Goal: Use online tool/utility: Utilize a website feature to perform a specific function

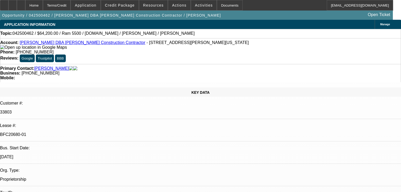
select select "0"
select select "2"
select select "0.1"
select select "0"
select select "2"
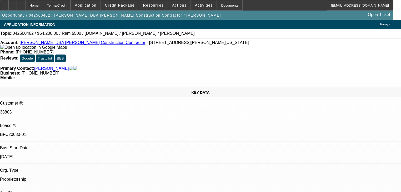
select select "0.1"
select select "0"
select select "2"
select select "0.1"
select select "0"
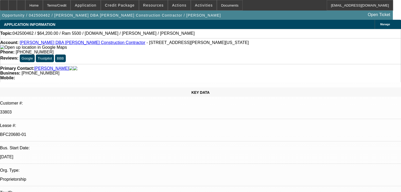
select select "2"
select select "0.1"
select select "1"
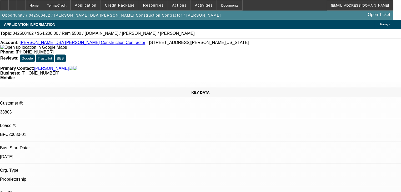
select select "1"
select select "2"
select select "4"
select select "2"
select select "4"
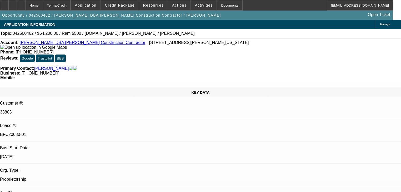
select select "2"
select select "4"
select select "2"
select select "4"
click at [129, 3] on span "Credit Package" at bounding box center [120, 5] width 30 height 4
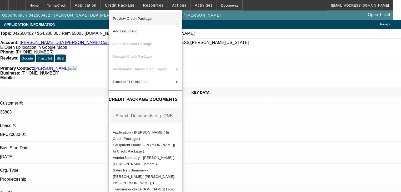
click at [133, 17] on span "Preview Credit Package" at bounding box center [132, 19] width 39 height 4
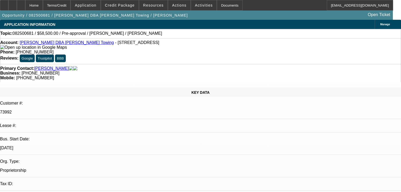
select select "0.1"
select select "2"
select select "0.1"
select select "4"
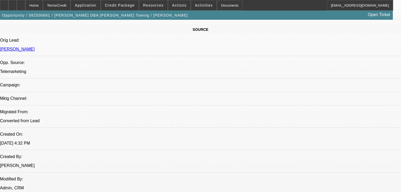
scroll to position [315, 0]
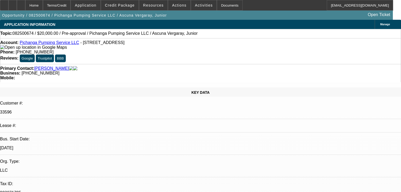
select select "0"
select select "2"
select select "0.1"
select select "1"
select select "2"
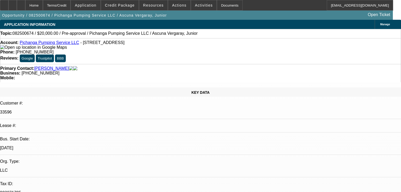
select select "4"
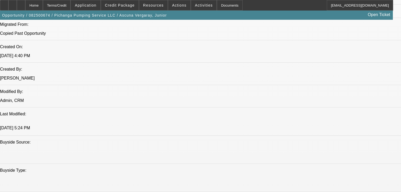
scroll to position [210, 0]
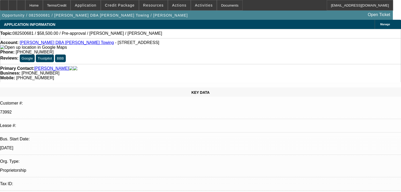
select select "0.1"
select select "2"
select select "0.1"
select select "4"
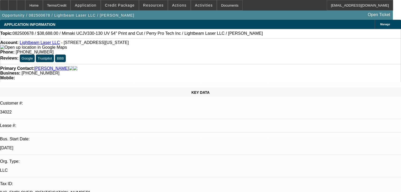
select select "0"
select select "2"
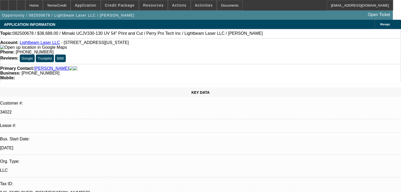
select select "0"
select select "1"
select select "6"
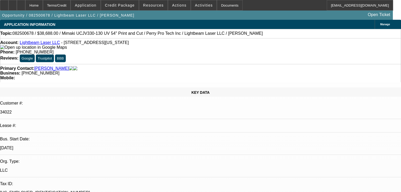
select select "2"
select select "6"
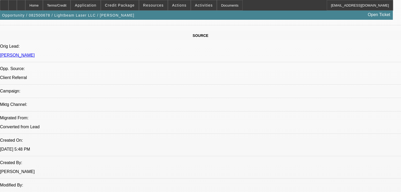
scroll to position [315, 0]
